Goal: Information Seeking & Learning: Find specific fact

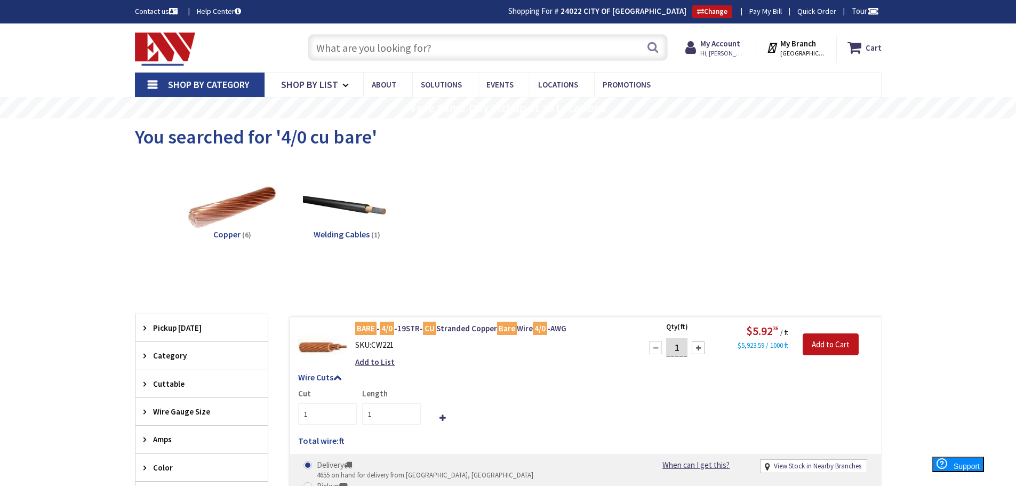
click at [357, 52] on input "text" at bounding box center [488, 47] width 360 height 27
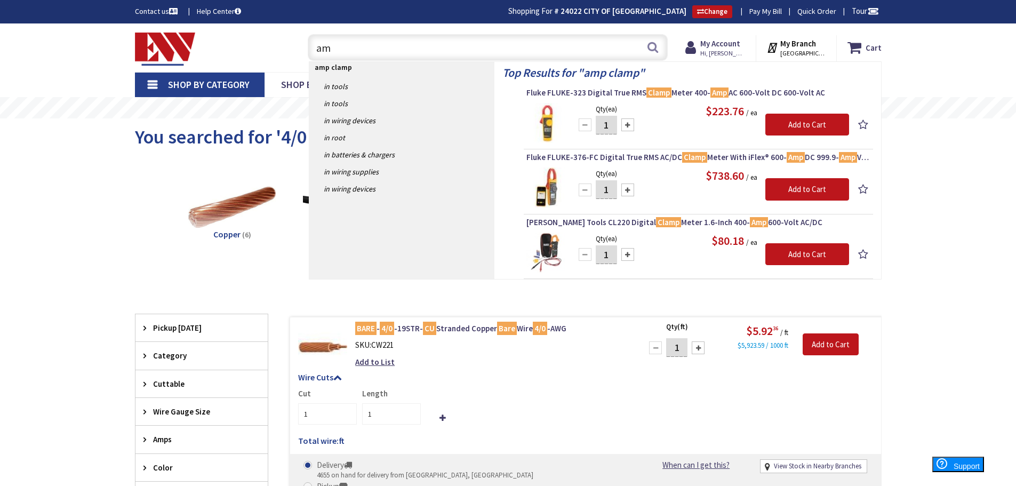
type input "a"
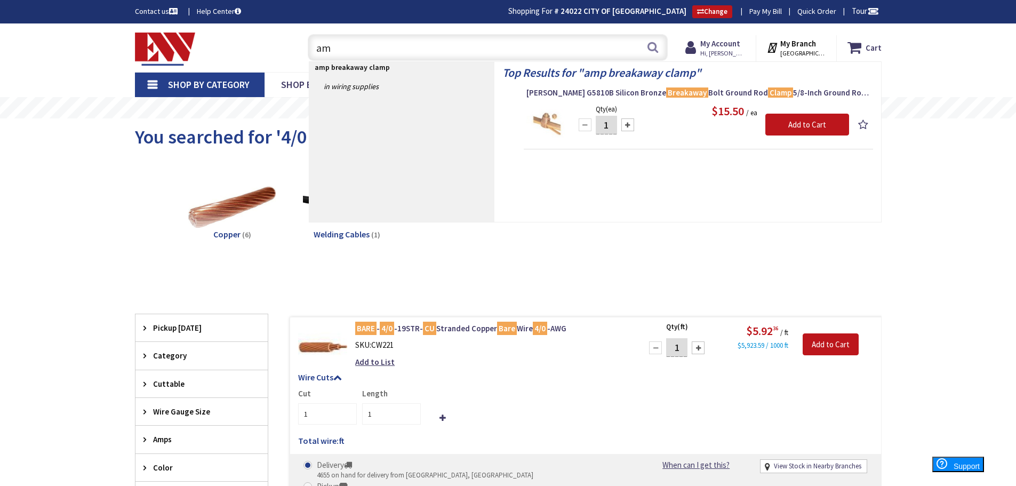
type input "a"
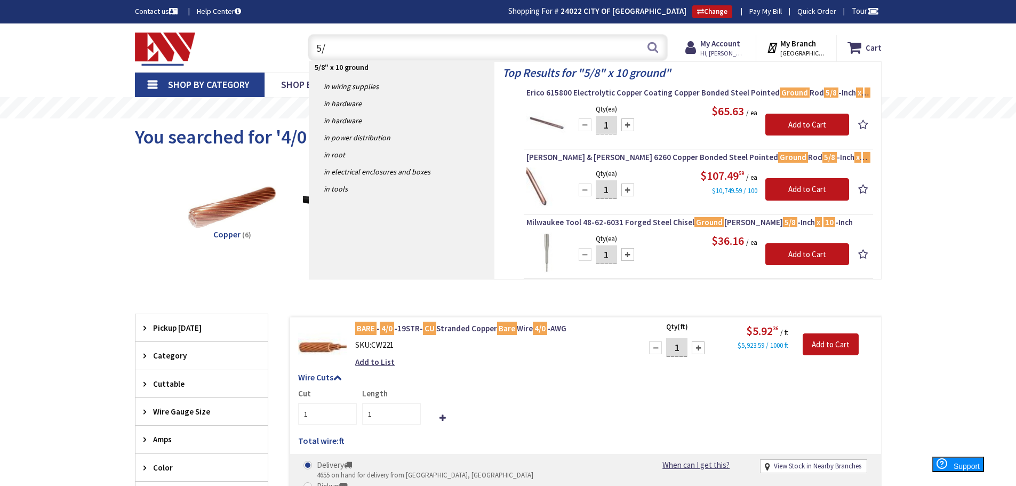
type input "5"
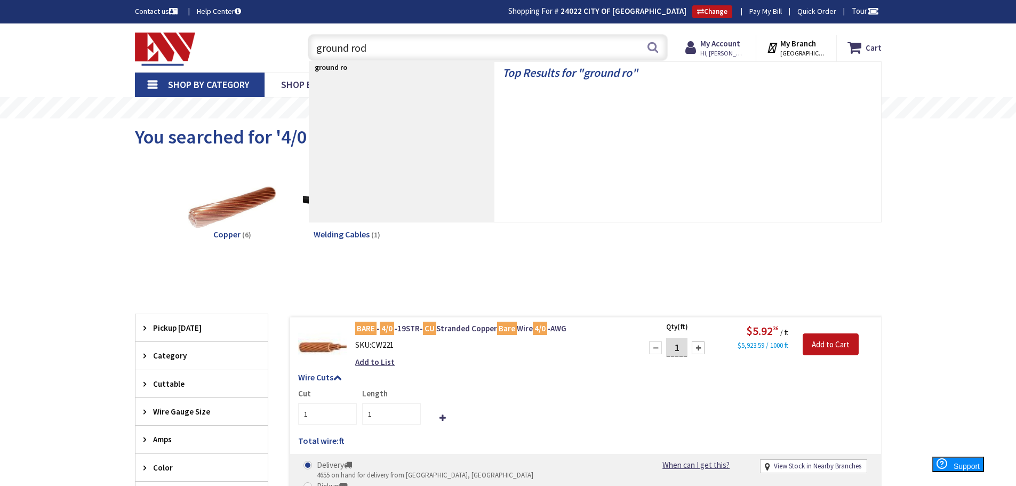
type input "ground rods"
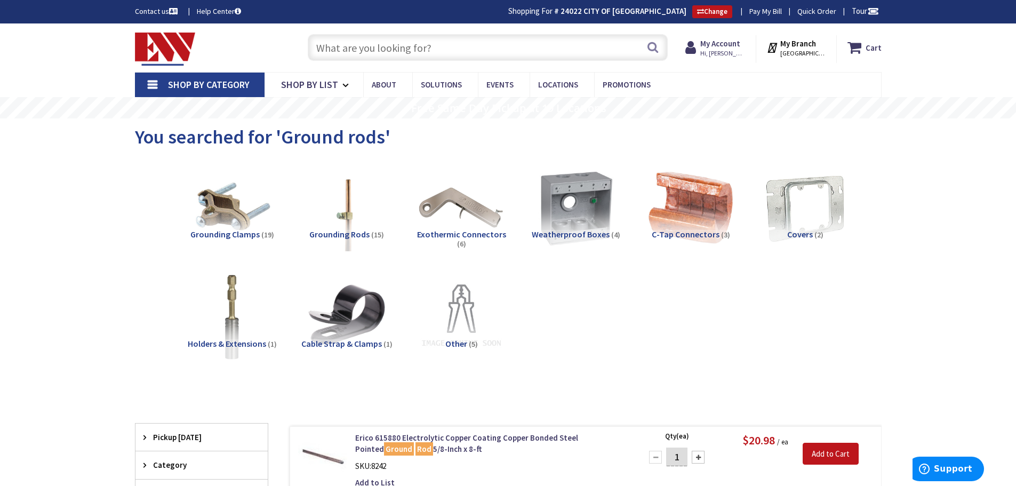
click at [391, 50] on input "text" at bounding box center [488, 47] width 360 height 27
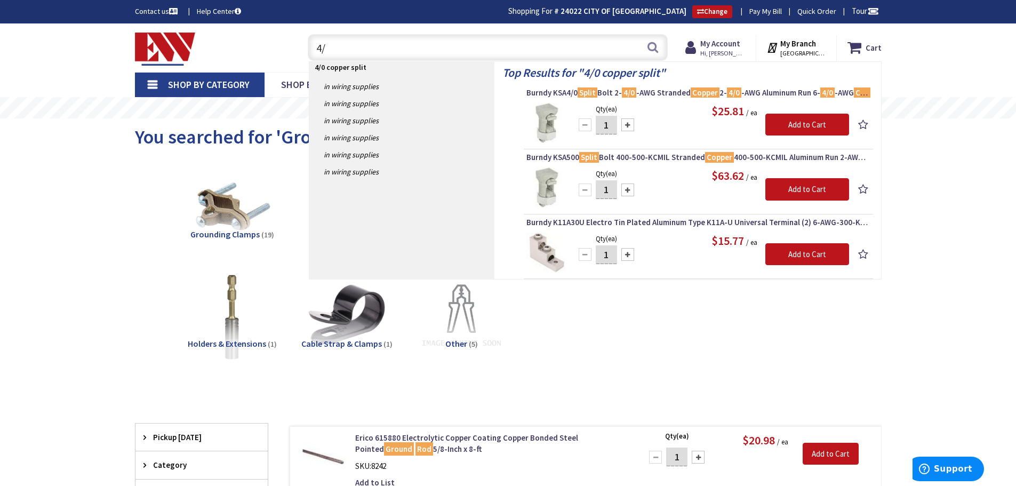
type input "4"
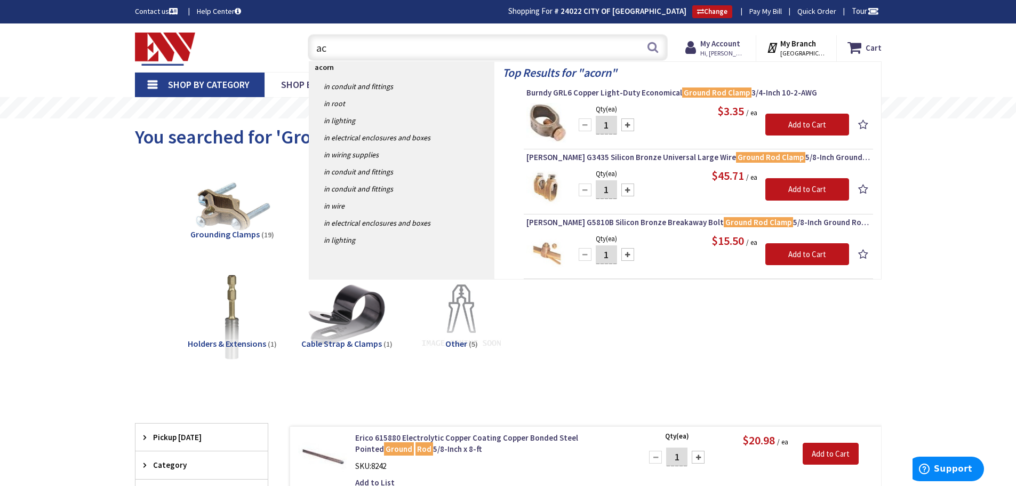
type input "a"
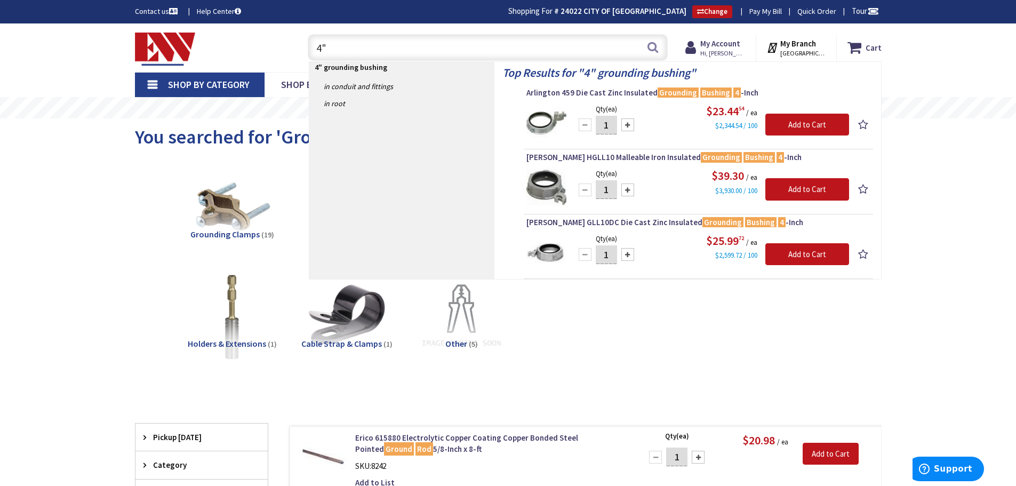
type input "4"
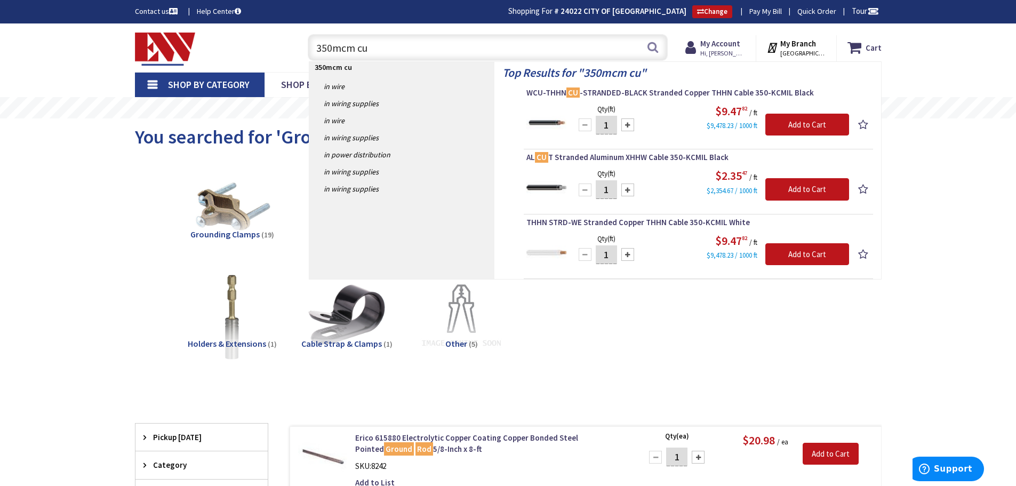
type input "350mcm cu"
